Goal: Find specific page/section: Find specific page/section

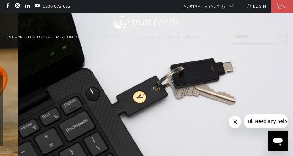
scroll to position [0, 88]
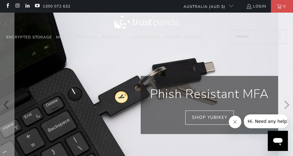
click at [189, 155] on img at bounding box center [146, 105] width 293 height 185
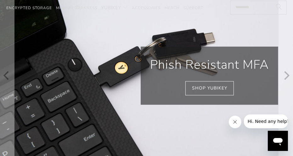
scroll to position [63, 0]
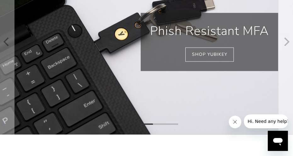
click at [286, 44] on icon "Next" at bounding box center [286, 41] width 5 height 9
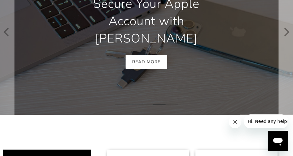
click at [286, 44] on icon "Next" at bounding box center [286, 32] width 9 height 99
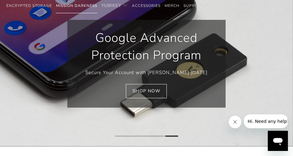
scroll to position [0, 265]
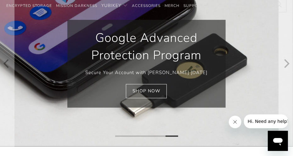
click at [285, 68] on icon "Next" at bounding box center [286, 63] width 9 height 99
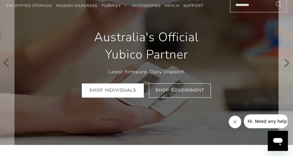
click at [285, 68] on icon "Next" at bounding box center [286, 63] width 9 height 98
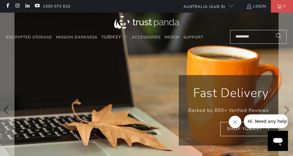
scroll to position [0, 353]
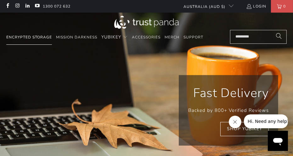
click at [15, 41] on link "Encrypted Storage" at bounding box center [29, 37] width 46 height 15
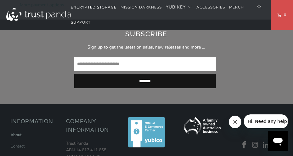
scroll to position [755, 0]
